Goal: Find specific page/section: Find specific page/section

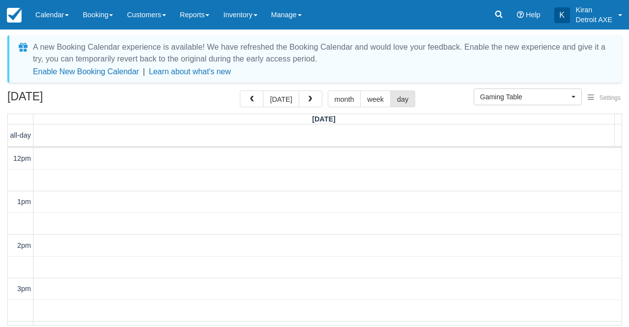
scroll to position [223, 0]
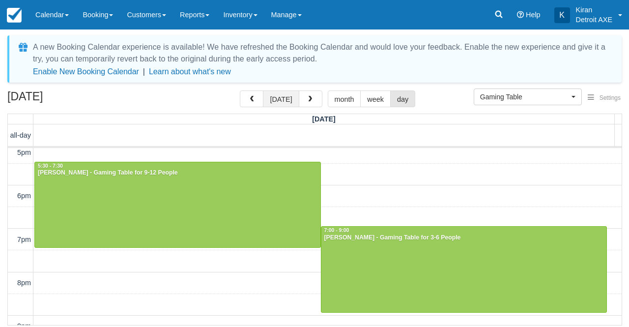
drag, startPoint x: 0, startPoint y: 0, endPoint x: 281, endPoint y: 91, distance: 295.9
click at [281, 91] on button "[DATE]" at bounding box center [281, 98] width 36 height 17
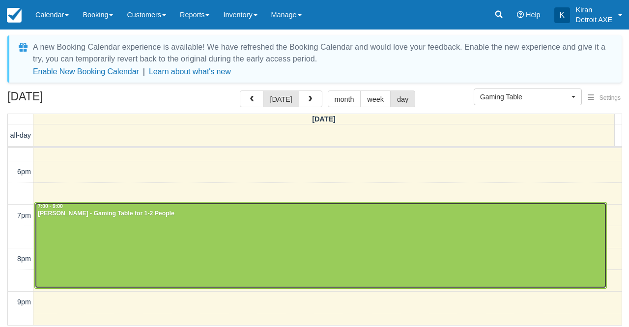
scroll to position [248, 0]
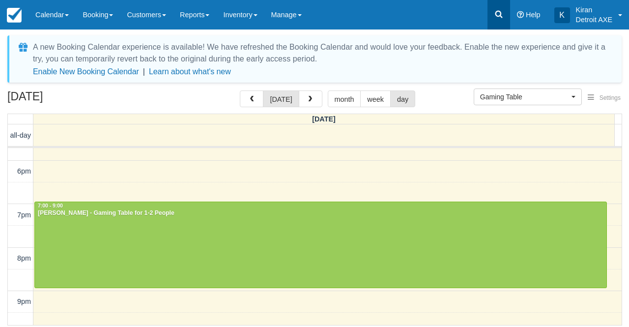
click at [500, 15] on icon at bounding box center [498, 14] width 7 height 7
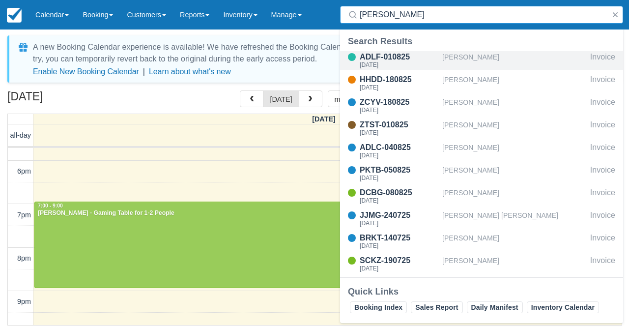
type input "taylor"
click at [447, 58] on div "[PERSON_NAME]" at bounding box center [514, 60] width 144 height 19
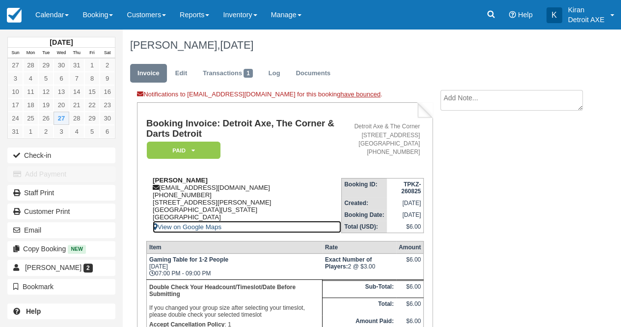
drag, startPoint x: 260, startPoint y: 227, endPoint x: 254, endPoint y: 182, distance: 45.6
click at [260, 227] on link "View on Google Maps" at bounding box center [247, 227] width 189 height 12
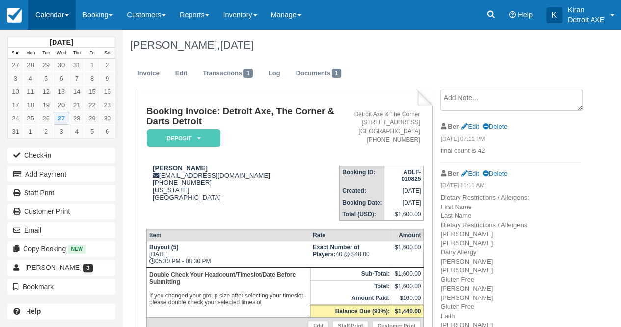
click at [73, 15] on link "Calendar" at bounding box center [51, 14] width 47 height 29
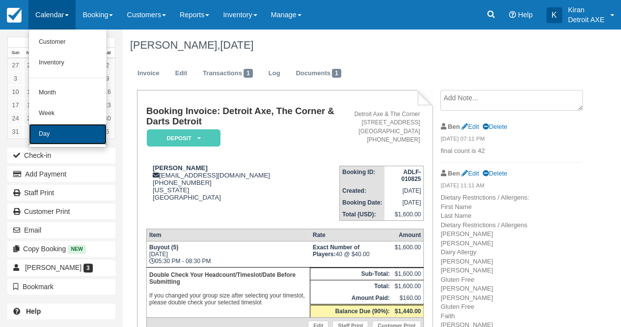
click at [62, 133] on link "Day" at bounding box center [68, 134] width 78 height 21
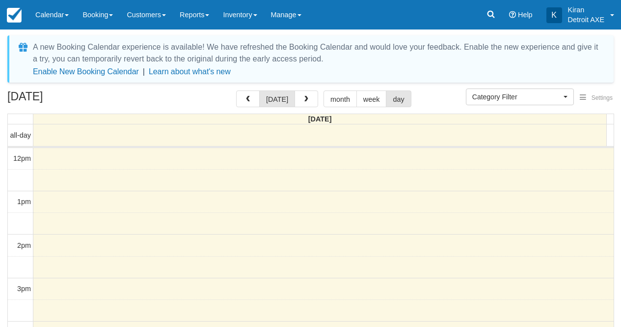
select select
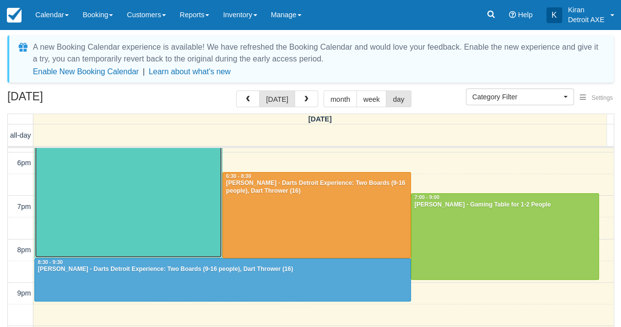
scroll to position [257, 0]
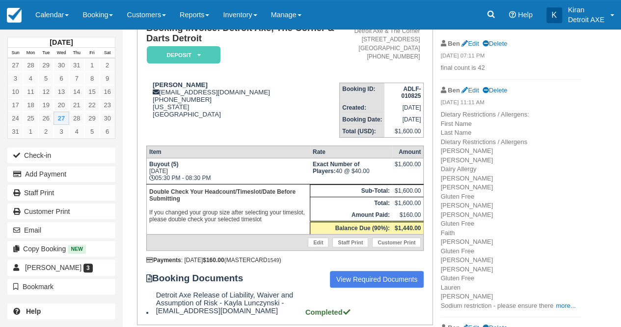
scroll to position [84, 0]
